Goal: Navigation & Orientation: Understand site structure

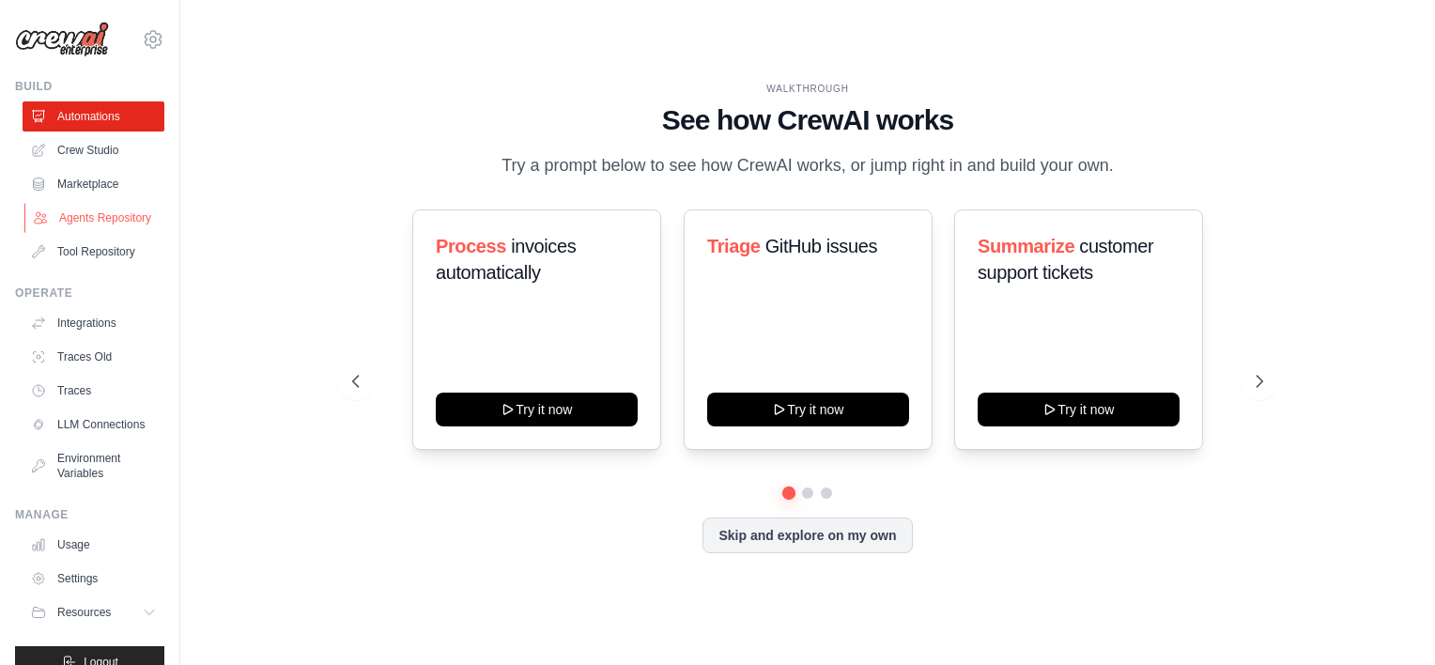
click at [96, 223] on link "Agents Repository" at bounding box center [95, 218] width 142 height 30
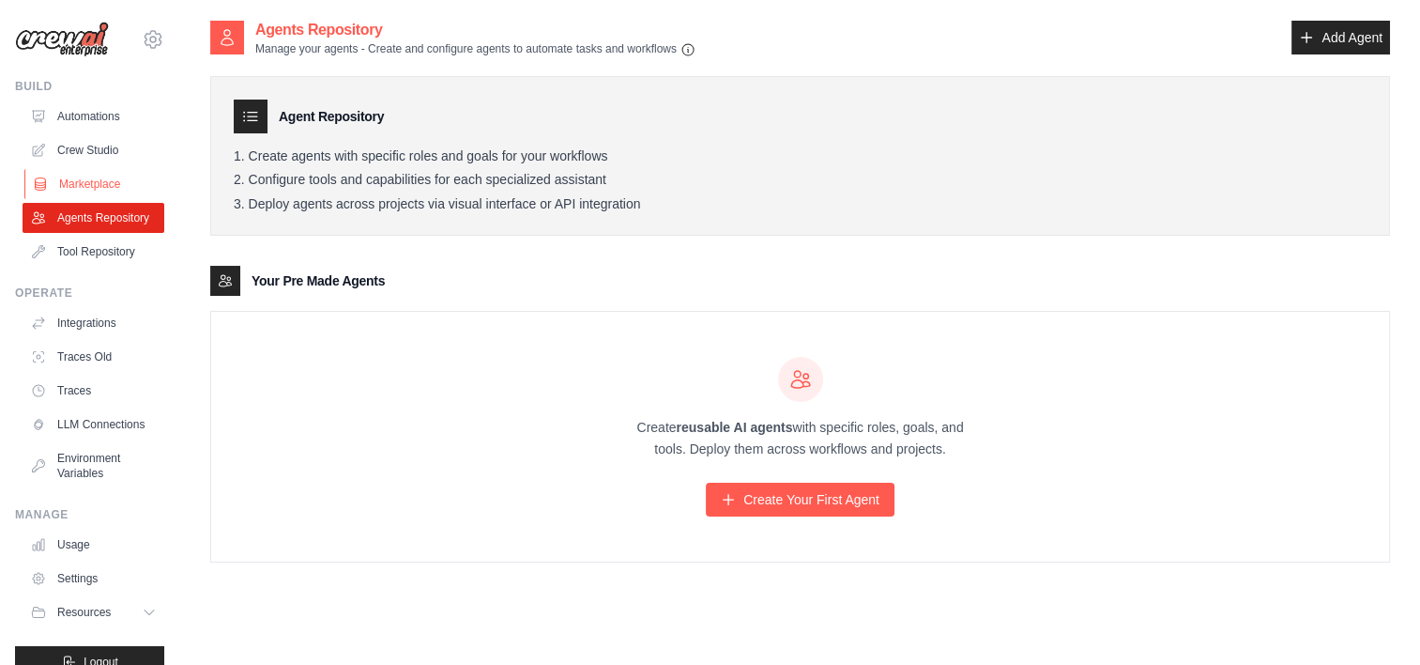
click at [122, 181] on link "Marketplace" at bounding box center [95, 184] width 142 height 30
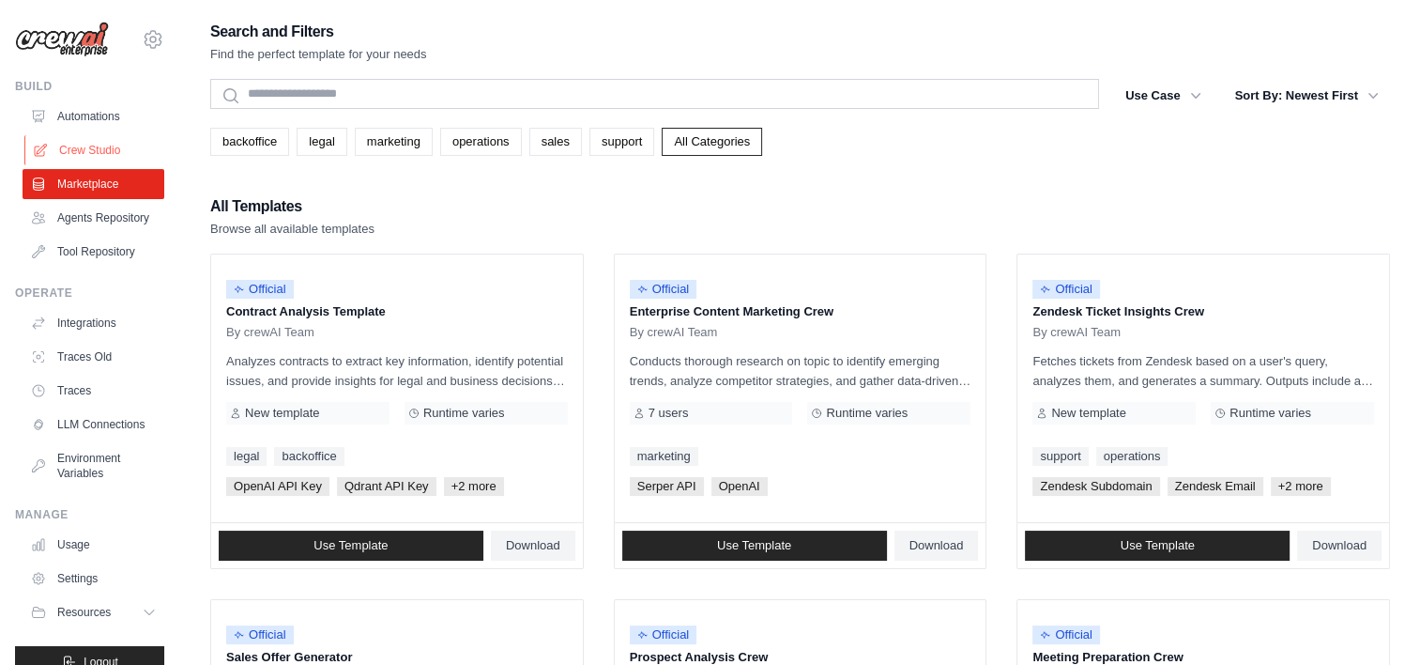
click at [101, 153] on link "Crew Studio" at bounding box center [95, 150] width 142 height 30
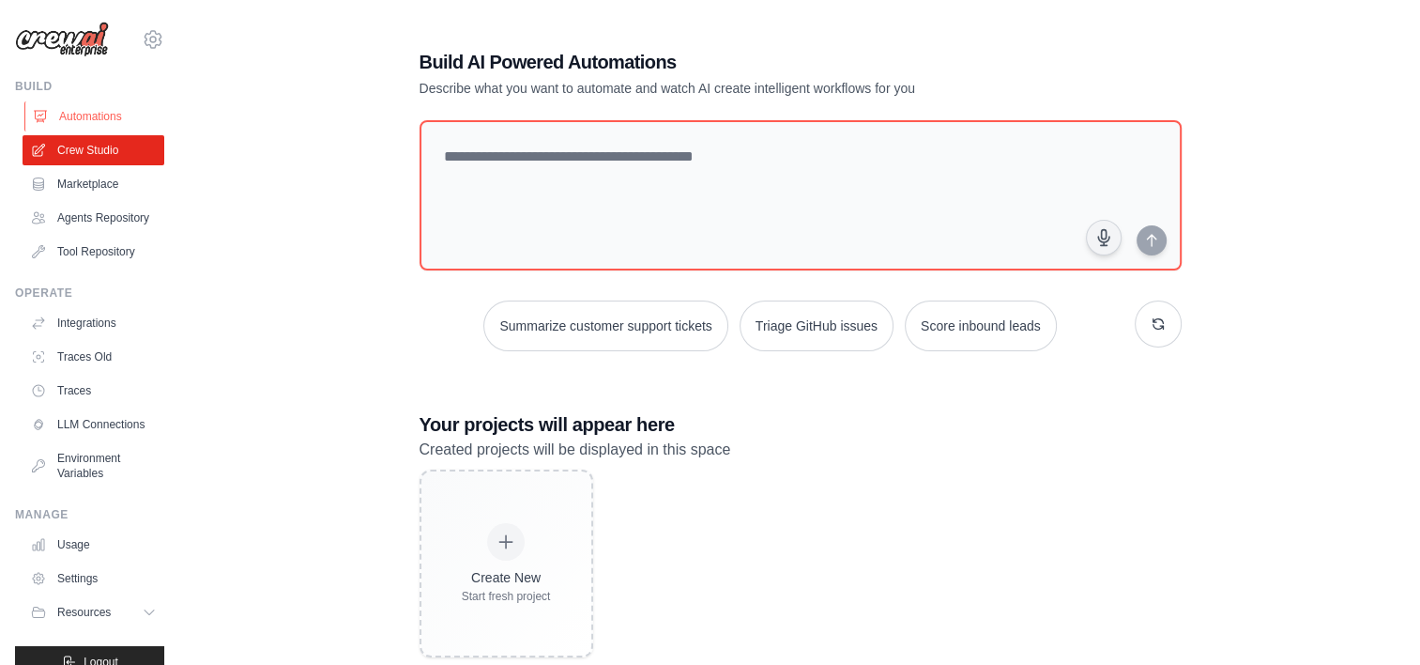
click at [95, 107] on link "Automations" at bounding box center [95, 116] width 142 height 30
